Goal: Task Accomplishment & Management: Complete application form

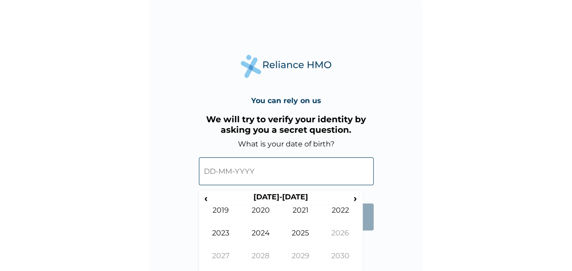
click at [358, 236] on td "2026" at bounding box center [341, 239] width 40 height 23
click at [360, 235] on td "2026" at bounding box center [341, 239] width 40 height 23
click at [204, 199] on span "‹" at bounding box center [206, 197] width 10 height 11
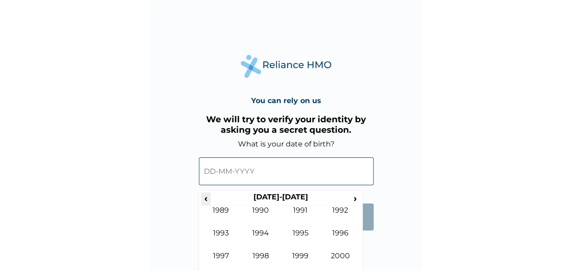
click at [204, 199] on span "‹" at bounding box center [206, 197] width 10 height 11
click at [354, 200] on span "›" at bounding box center [356, 197] width 10 height 11
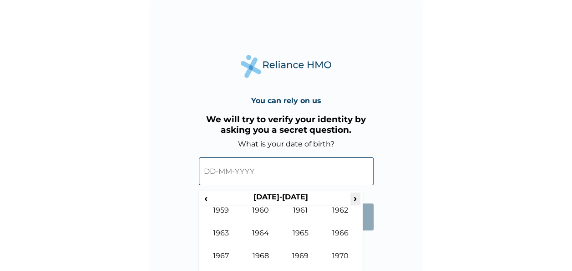
click at [354, 200] on span "›" at bounding box center [356, 197] width 10 height 11
click at [220, 251] on td "1997" at bounding box center [221, 262] width 40 height 23
click at [298, 229] on td "Jul" at bounding box center [301, 239] width 40 height 23
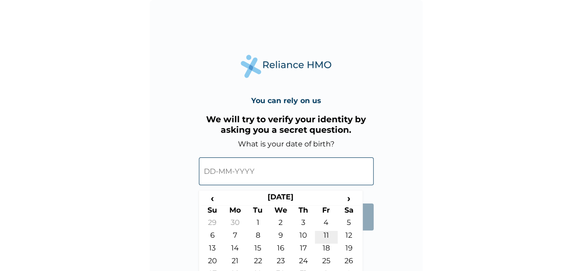
click at [325, 233] on td "11" at bounding box center [326, 236] width 23 height 13
type input "11-07-1997"
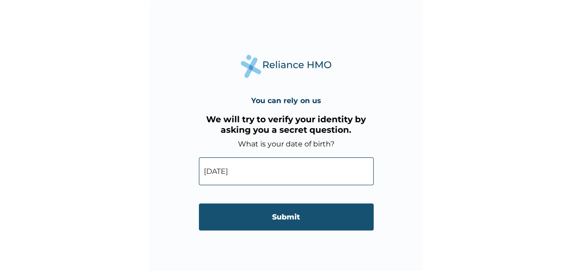
click at [319, 224] on input "Submit" at bounding box center [286, 216] width 175 height 27
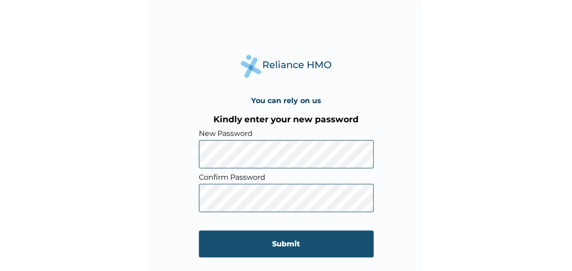
click at [280, 241] on input "Submit" at bounding box center [286, 243] width 175 height 27
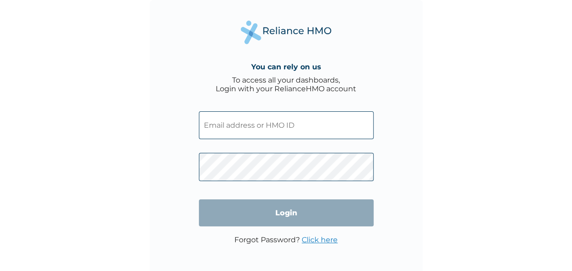
type input "CTY/10003/A"
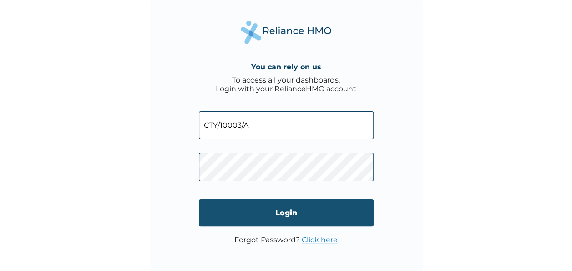
click at [286, 209] on input "Login" at bounding box center [286, 212] width 175 height 27
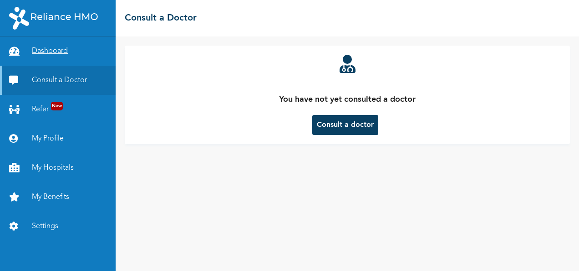
click at [55, 53] on link "Dashboard" at bounding box center [58, 50] width 116 height 29
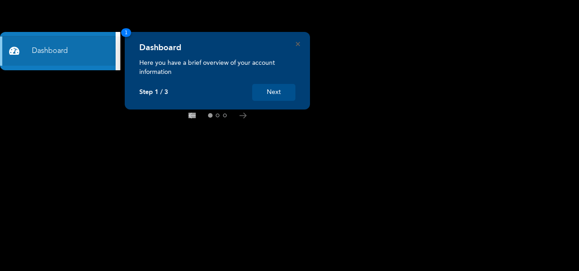
click at [278, 93] on button "Next" at bounding box center [273, 92] width 43 height 17
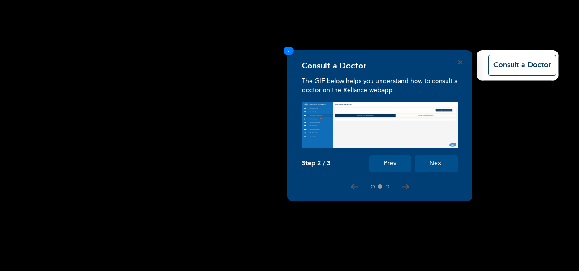
click at [432, 161] on button "Next" at bounding box center [436, 163] width 43 height 17
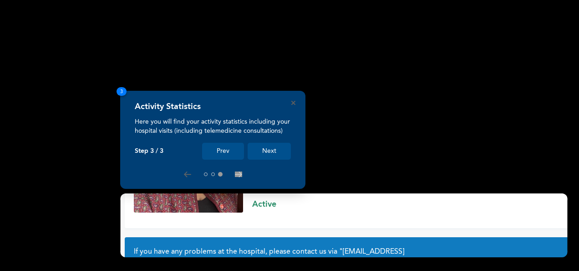
scroll to position [88, 0]
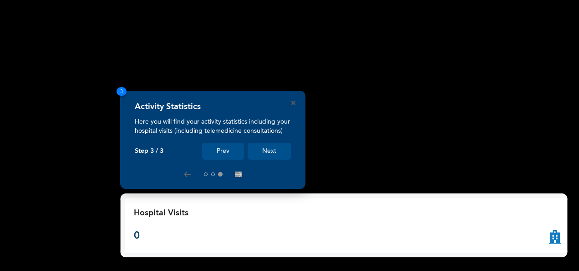
click at [272, 150] on button "Next" at bounding box center [269, 151] width 43 height 17
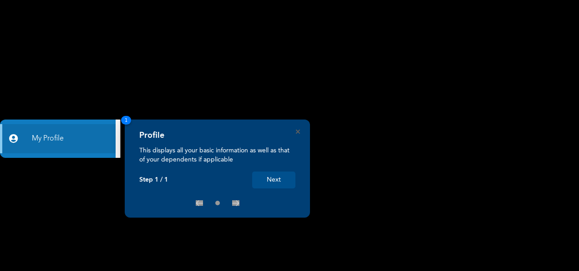
click at [274, 179] on button "Next" at bounding box center [273, 179] width 43 height 17
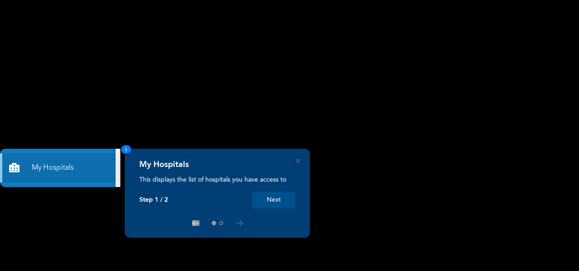
click at [276, 197] on button "Next" at bounding box center [273, 199] width 43 height 17
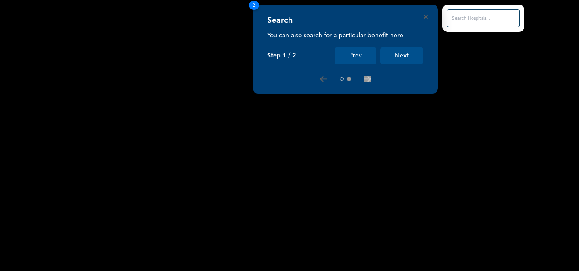
click at [401, 59] on button "Next" at bounding box center [401, 55] width 43 height 17
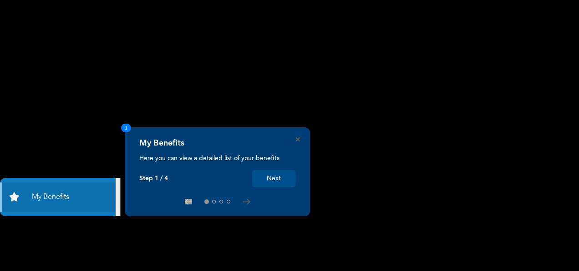
click at [275, 178] on button "Next" at bounding box center [273, 178] width 43 height 17
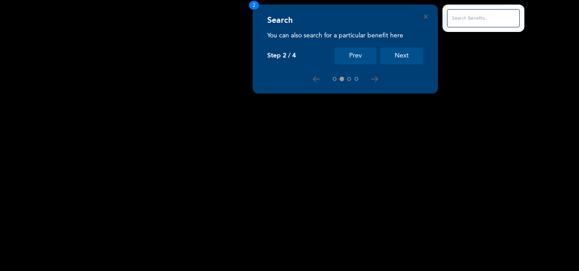
click at [403, 55] on button "Next" at bounding box center [401, 55] width 43 height 17
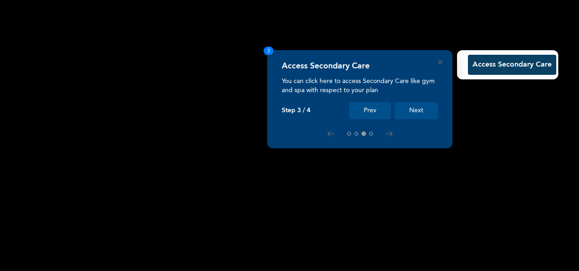
click at [410, 107] on button "Next" at bounding box center [416, 110] width 43 height 17
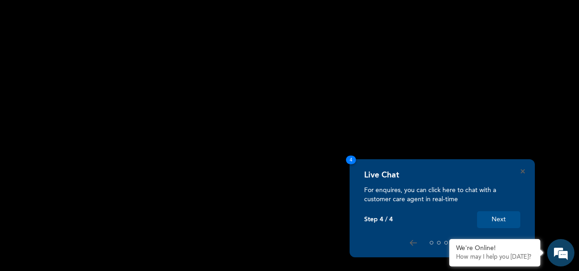
click at [495, 219] on button "Next" at bounding box center [498, 219] width 43 height 17
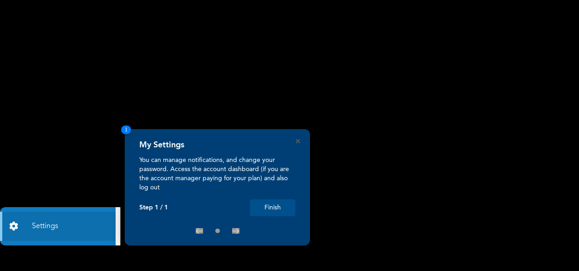
click at [283, 207] on button "Finish" at bounding box center [273, 207] width 46 height 17
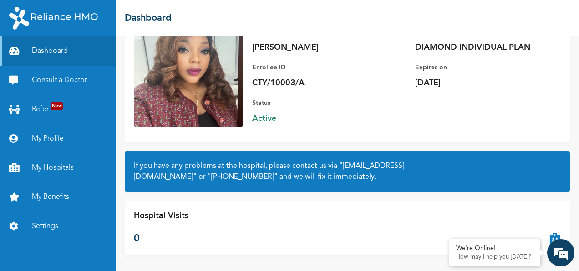
scroll to position [88, 0]
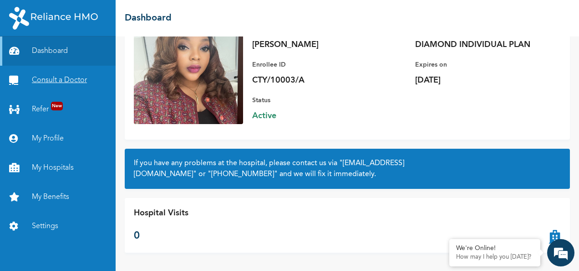
click at [78, 79] on link "Consult a Doctor" at bounding box center [58, 80] width 116 height 29
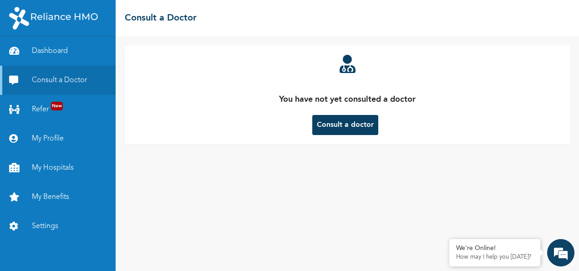
click at [344, 127] on button "Consult a doctor" at bounding box center [345, 125] width 66 height 20
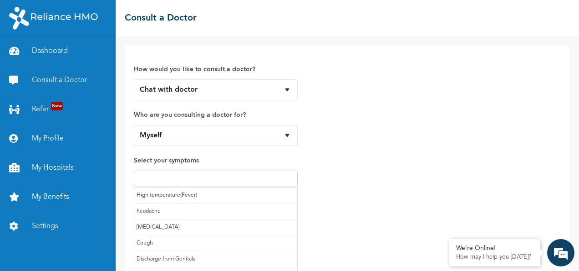
click at [205, 181] on input "text" at bounding box center [216, 178] width 158 height 11
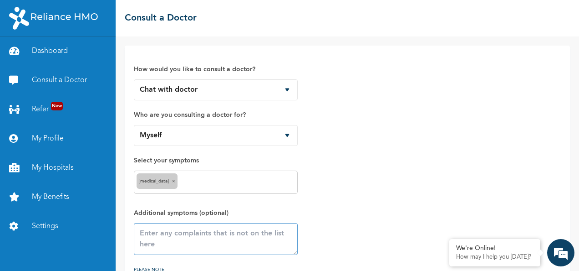
click at [163, 240] on textarea at bounding box center [216, 239] width 164 height 32
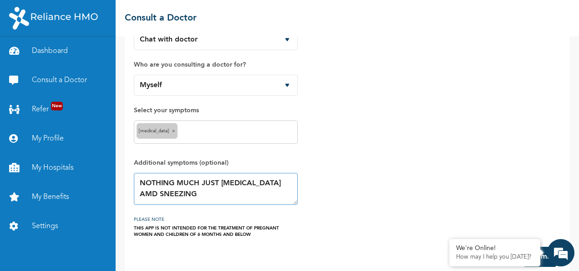
scroll to position [63, 0]
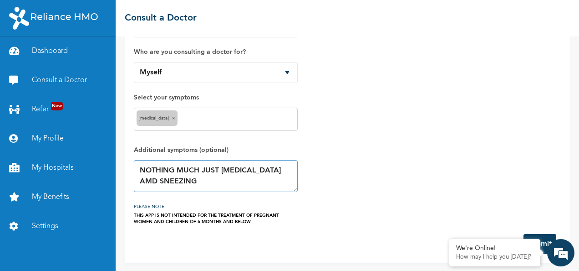
type textarea "NOTHING MUCH JUST RUNNING NOSE AMD SNEEZING"
click at [569, 77] on div "How would you like to consult a doctor? Chat with doctor Phone Call Who are you…" at bounding box center [348, 153] width 464 height 234
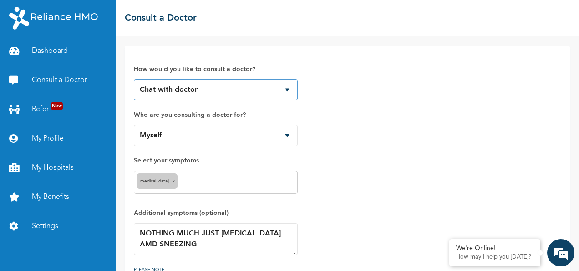
click at [284, 88] on select "Chat with doctor Phone Call" at bounding box center [216, 89] width 164 height 21
click at [134, 79] on select "Chat with doctor Phone Call" at bounding box center [216, 89] width 164 height 21
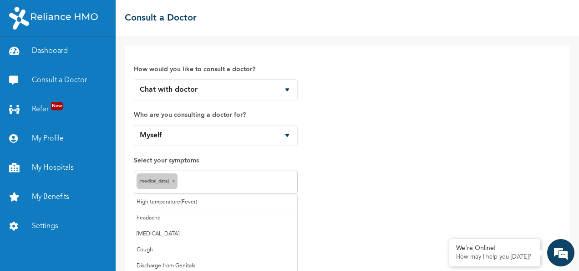
click at [189, 183] on input "text" at bounding box center [237, 182] width 115 height 11
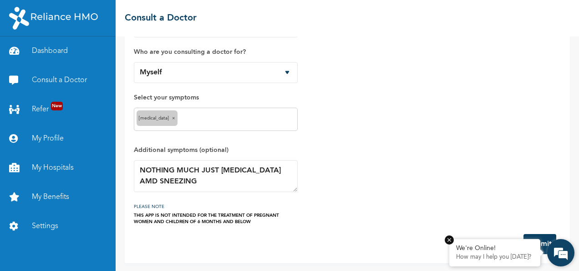
click at [473, 254] on p "How may I help you today?" at bounding box center [494, 256] width 77 height 7
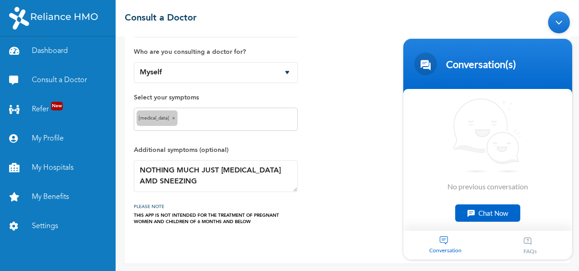
click at [333, 131] on div "How would you like to consult a doctor? Chat with doctor Phone Call Who are you…" at bounding box center [347, 108] width 427 height 233
